Goal: Task Accomplishment & Management: Use online tool/utility

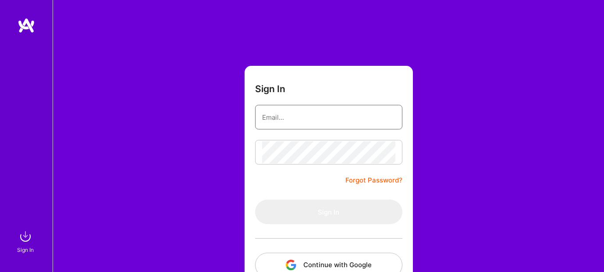
click at [271, 114] on input "email" at bounding box center [328, 117] width 133 height 22
type input "[EMAIL_ADDRESS][DOMAIN_NAME]"
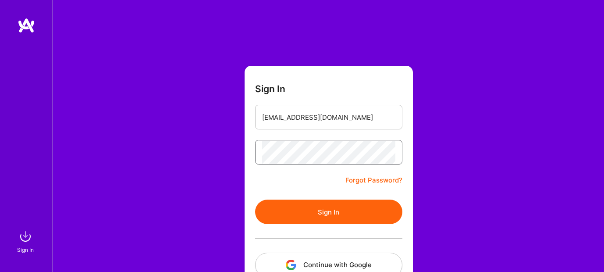
click at [255, 199] on button "Sign In" at bounding box center [328, 211] width 147 height 25
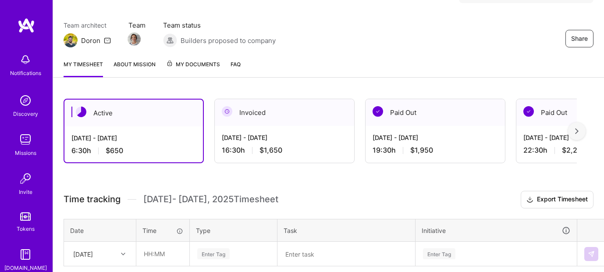
scroll to position [65, 0]
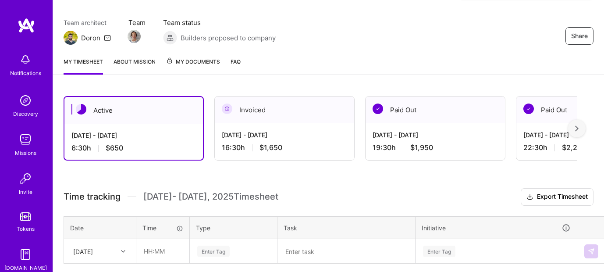
click at [131, 141] on div "[DATE] - [DATE] 6:30 h $650" at bounding box center [133, 142] width 138 height 36
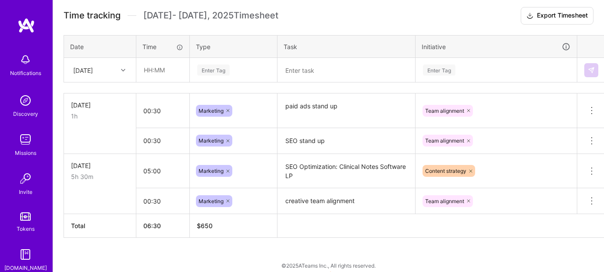
scroll to position [244, 3]
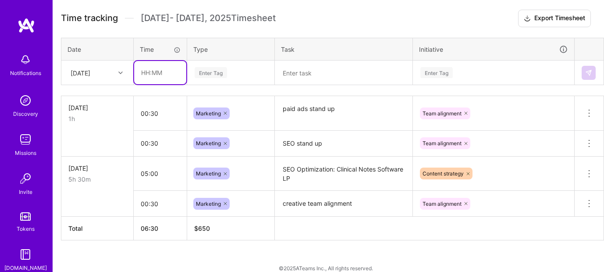
click at [153, 74] on input "text" at bounding box center [160, 72] width 52 height 23
type input "00:30"
click at [204, 76] on div "Enter Tag" at bounding box center [210, 73] width 32 height 14
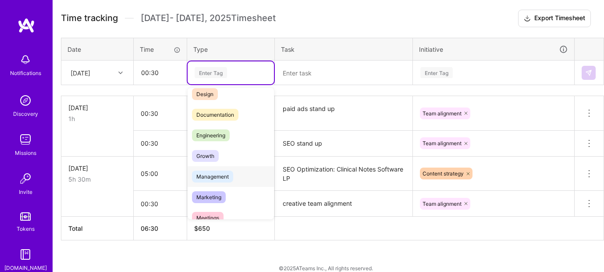
scroll to position [50, 0]
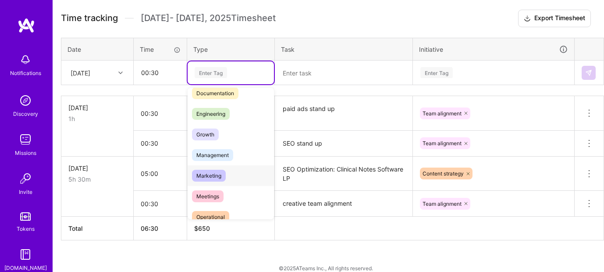
click at [209, 173] on span "Marketing" at bounding box center [209, 176] width 34 height 12
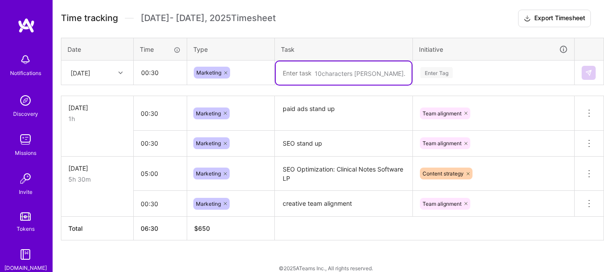
click at [307, 75] on textarea at bounding box center [344, 72] width 136 height 23
type textarea "creative standup"
click at [425, 74] on div "Enter Tag" at bounding box center [436, 73] width 32 height 14
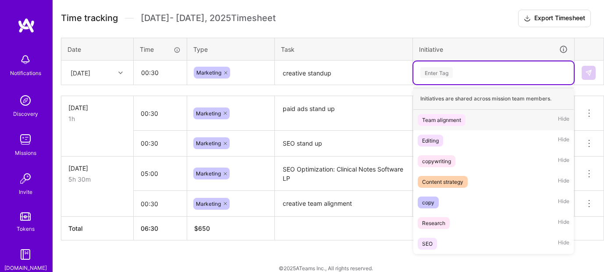
click at [431, 120] on div "Team alignment" at bounding box center [441, 119] width 39 height 9
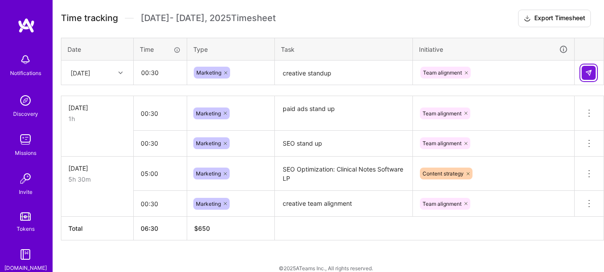
click at [589, 72] on img at bounding box center [588, 72] width 7 height 7
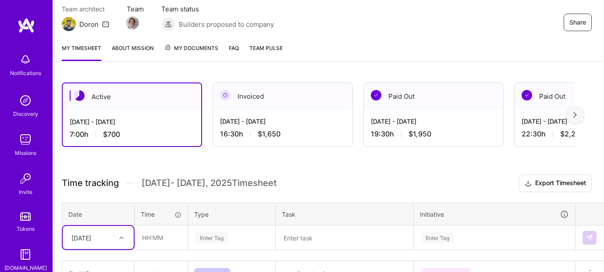
scroll to position [79, 2]
